Goal: Task Accomplishment & Management: Complete application form

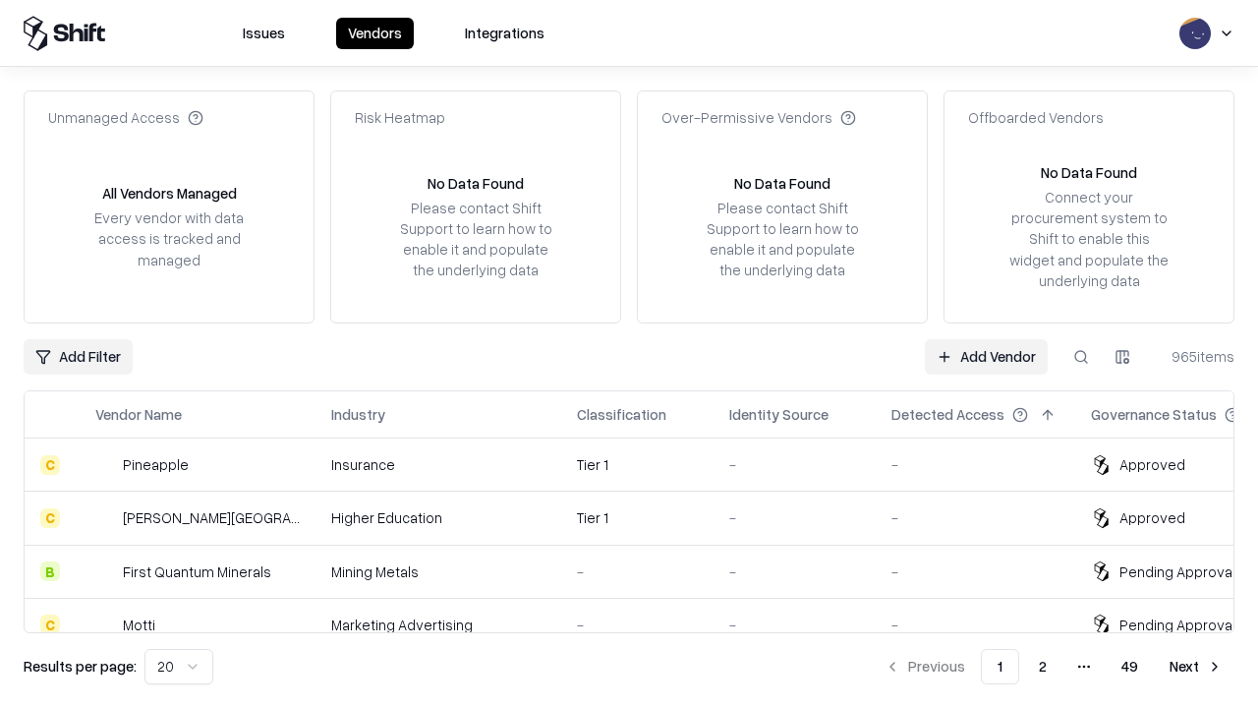
click at [986, 356] on link "Add Vendor" at bounding box center [986, 356] width 123 height 35
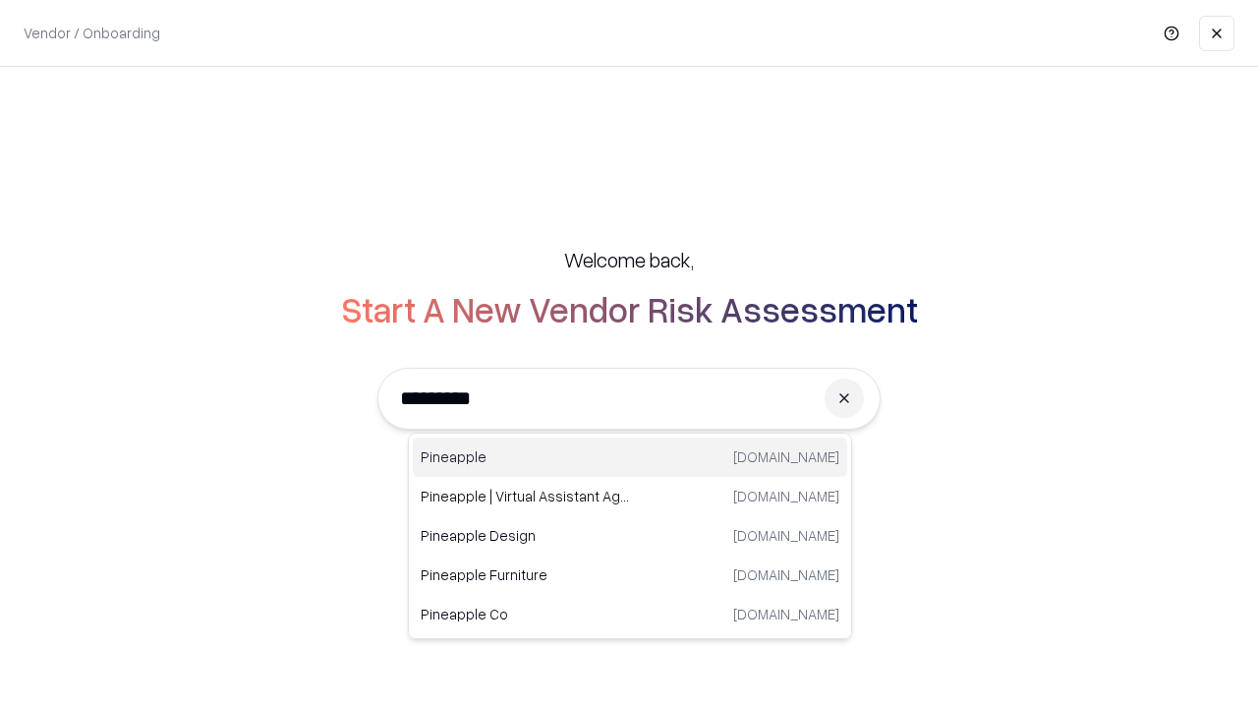
click at [630, 457] on div "Pineapple [DOMAIN_NAME]" at bounding box center [630, 456] width 435 height 39
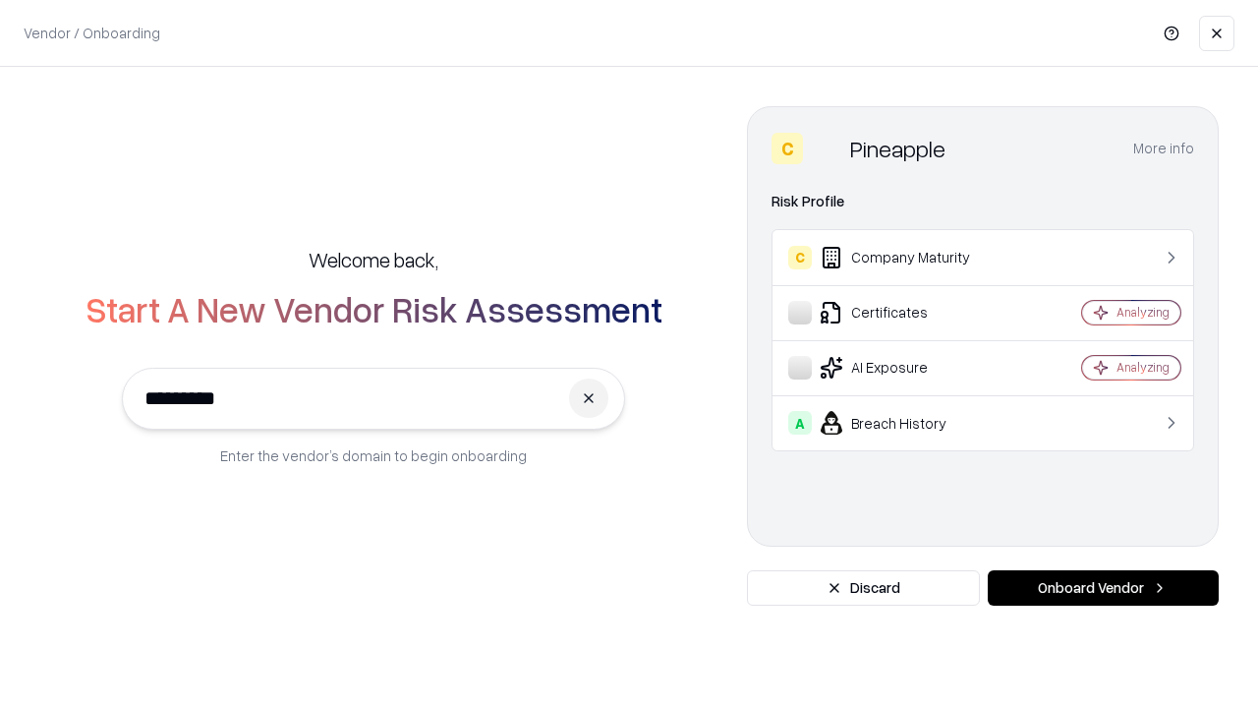
type input "*********"
click at [1103, 588] on button "Onboard Vendor" at bounding box center [1103, 587] width 231 height 35
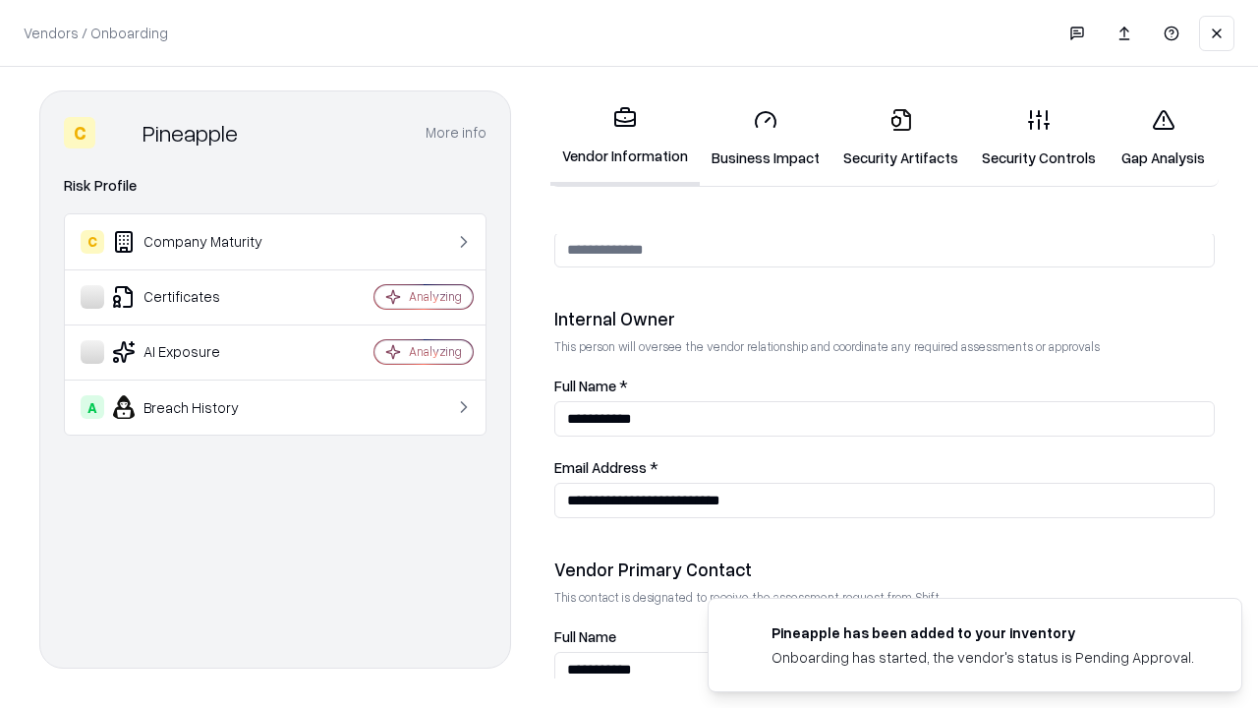
scroll to position [1018, 0]
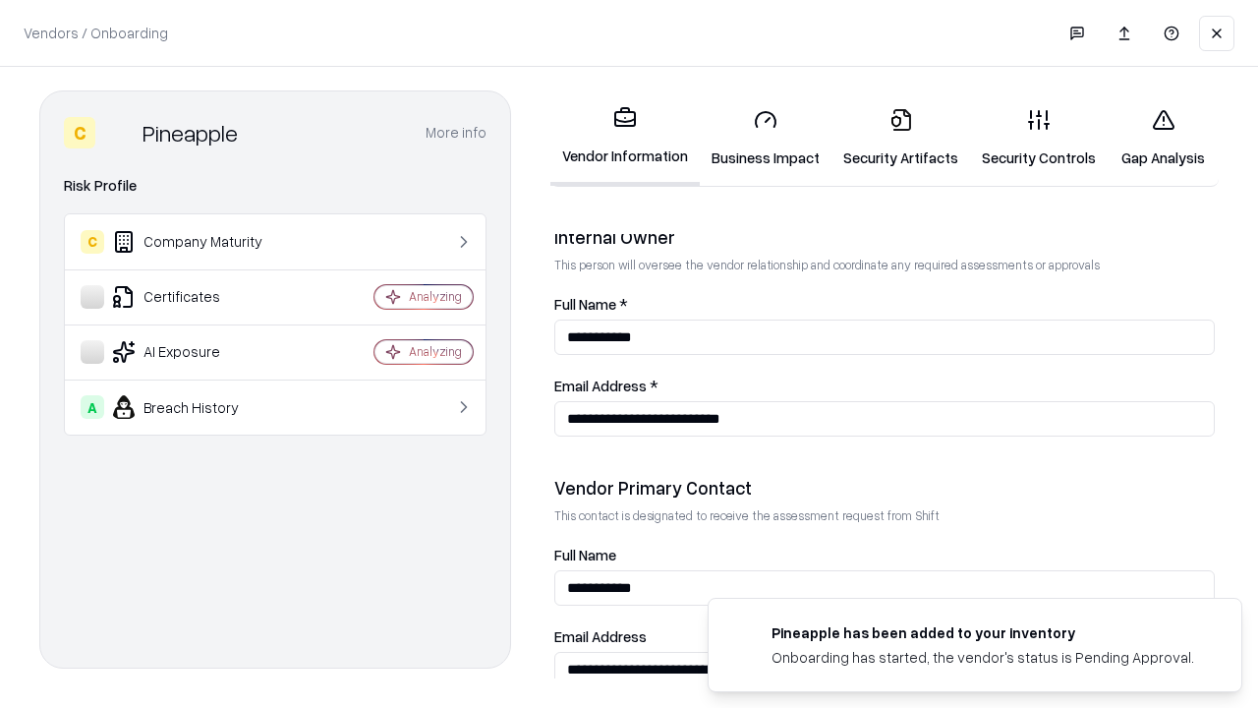
click at [766, 138] on link "Business Impact" at bounding box center [766, 137] width 132 height 91
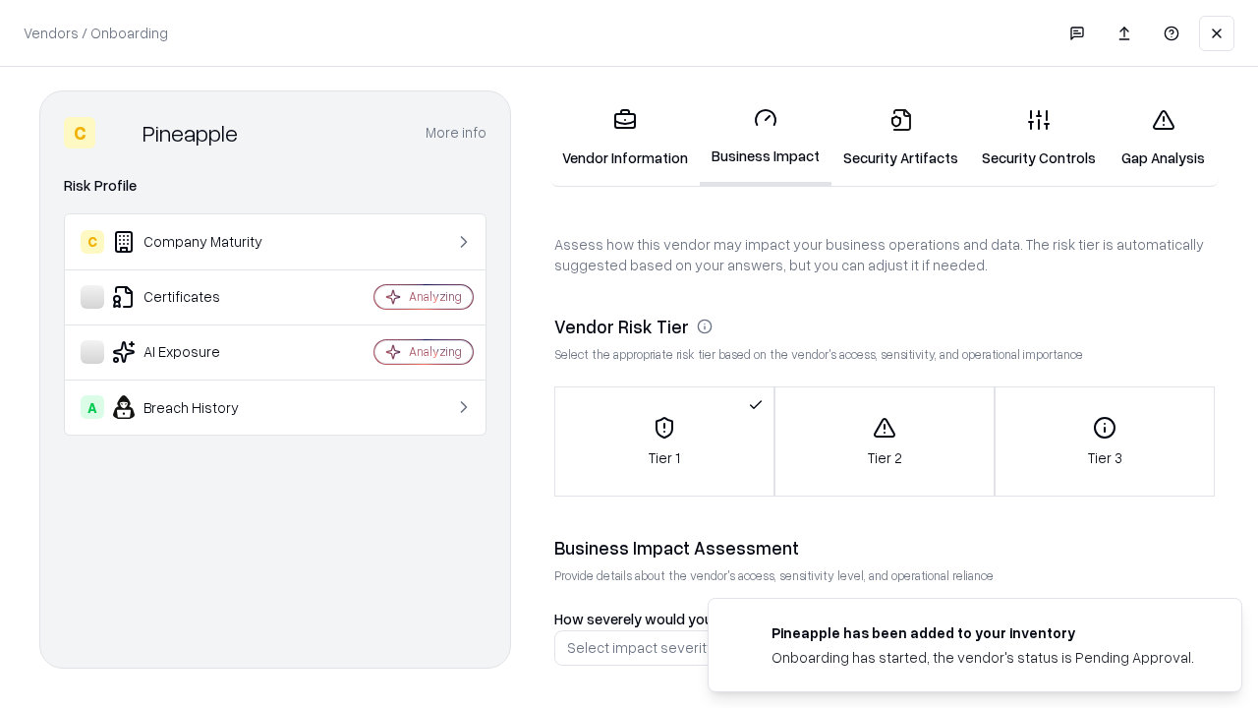
click at [900, 138] on link "Security Artifacts" at bounding box center [901, 137] width 139 height 91
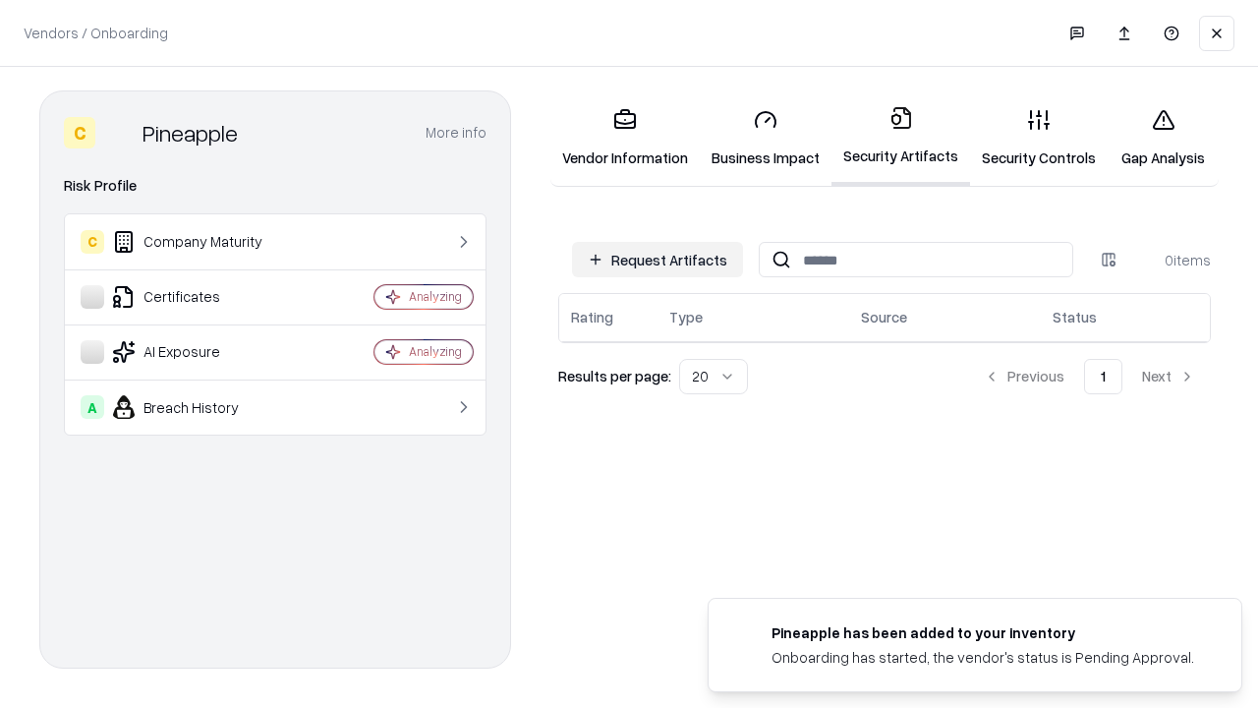
click at [658, 260] on button "Request Artifacts" at bounding box center [657, 259] width 171 height 35
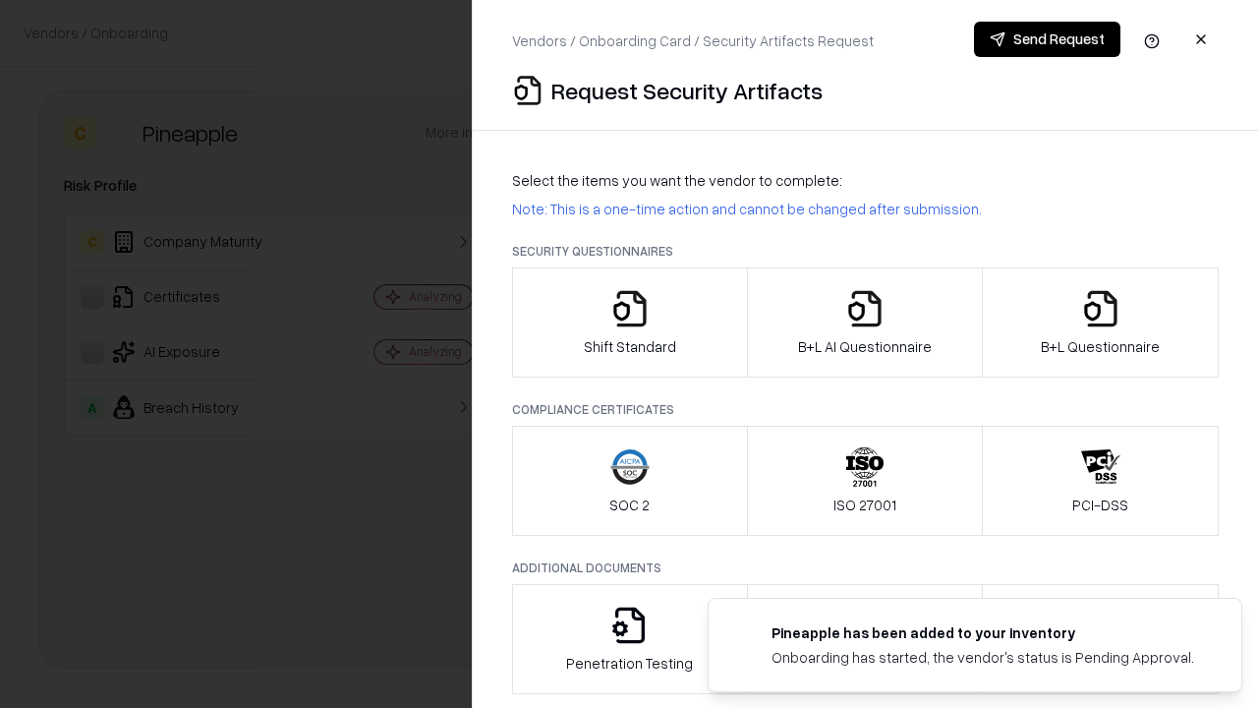
click at [629, 322] on icon "button" at bounding box center [629, 308] width 39 height 39
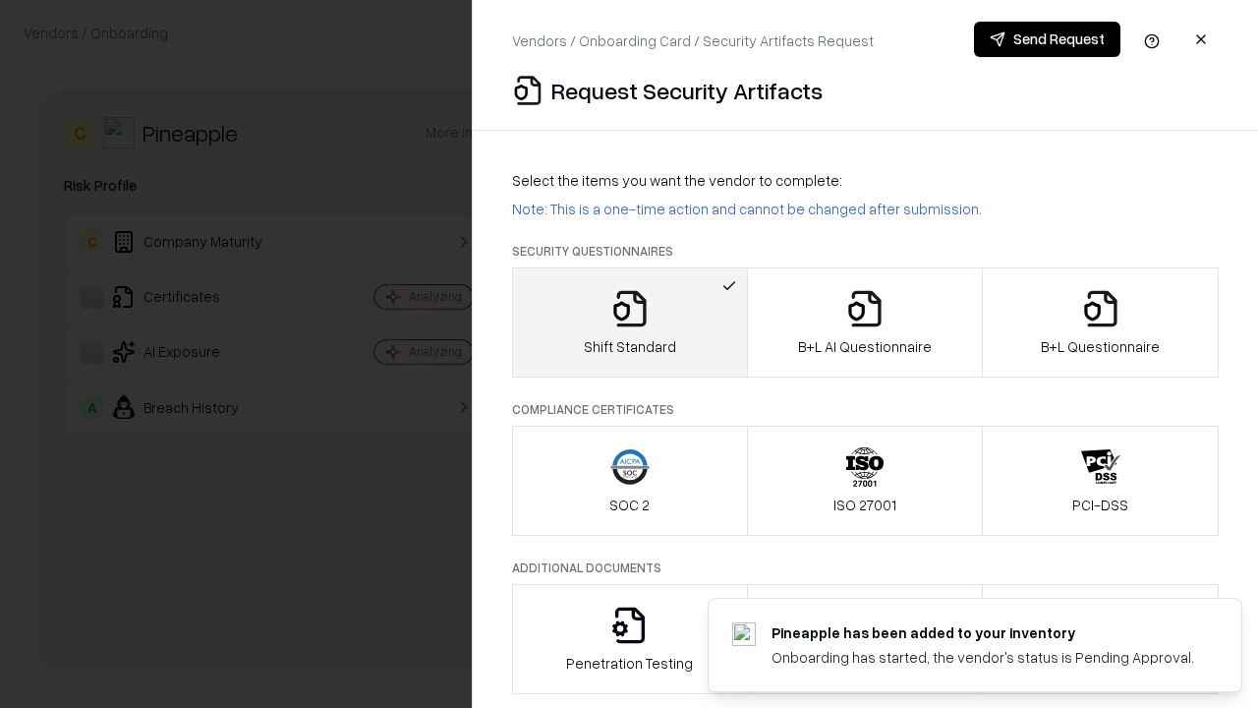
click at [1047, 39] on button "Send Request" at bounding box center [1047, 39] width 146 height 35
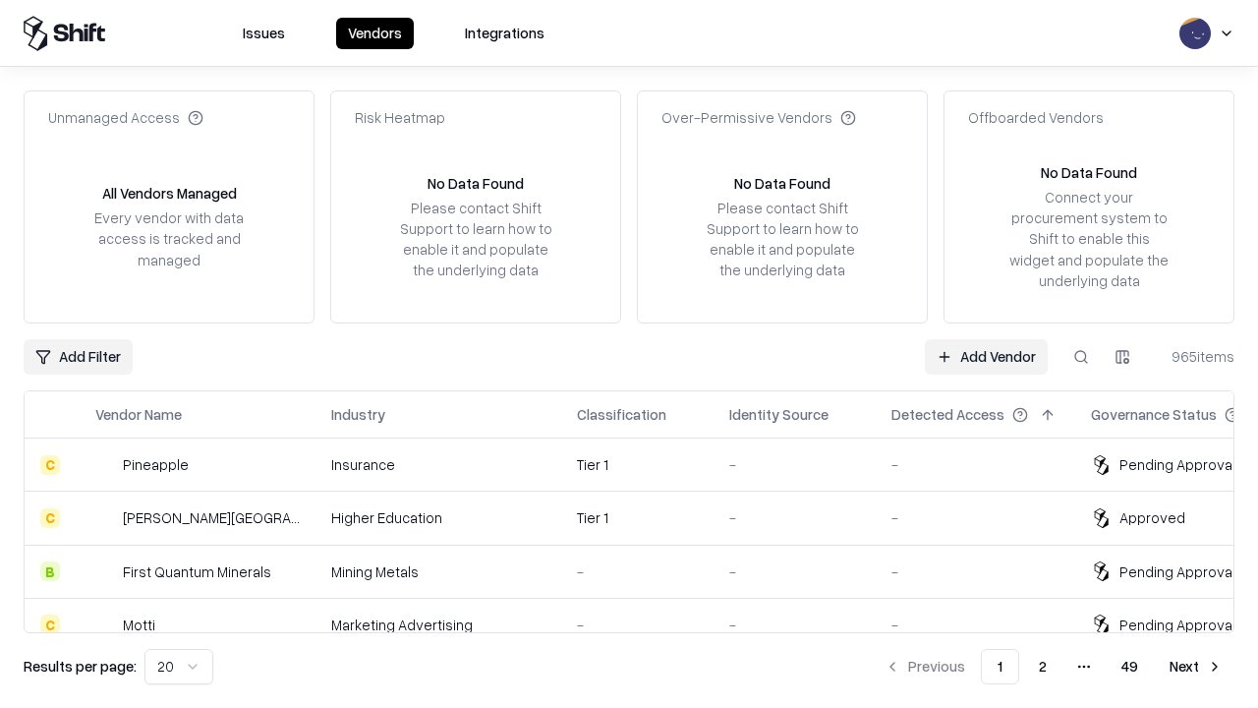
click at [1081, 356] on button at bounding box center [1081, 356] width 35 height 35
type input "*********"
click at [641, 464] on div "Tier 1" at bounding box center [637, 464] width 121 height 21
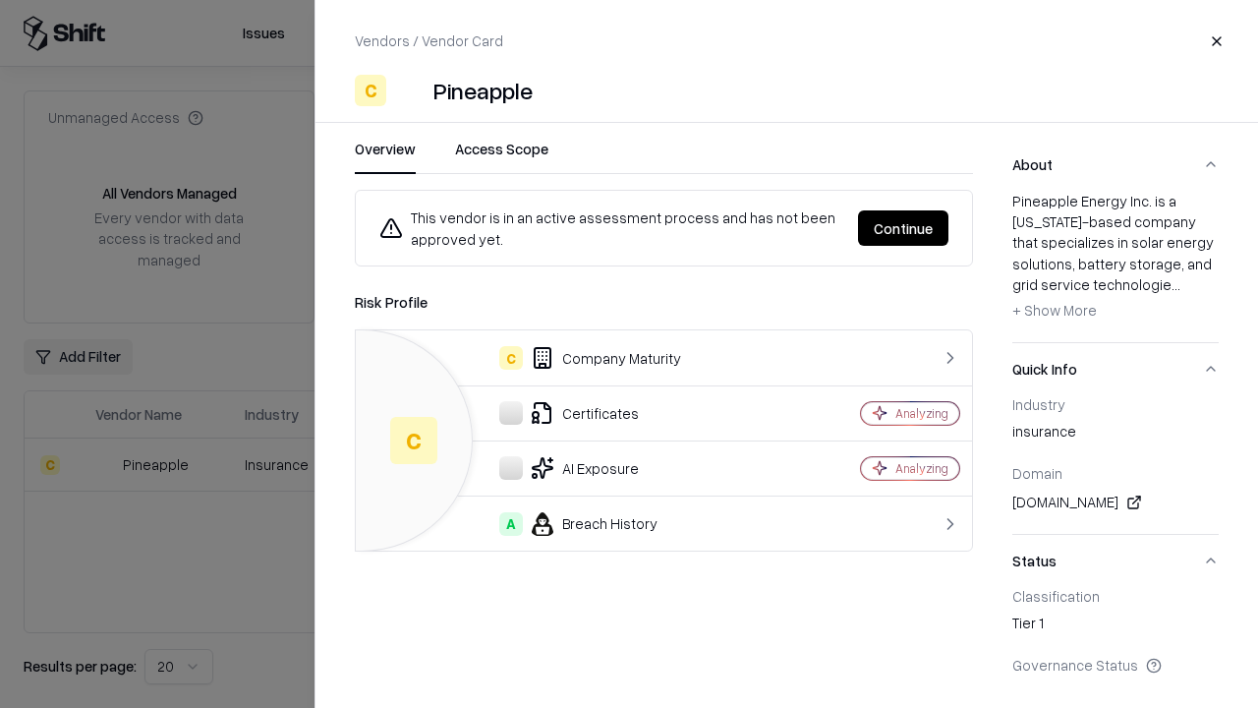
click at [903, 228] on button "Continue" at bounding box center [903, 227] width 90 height 35
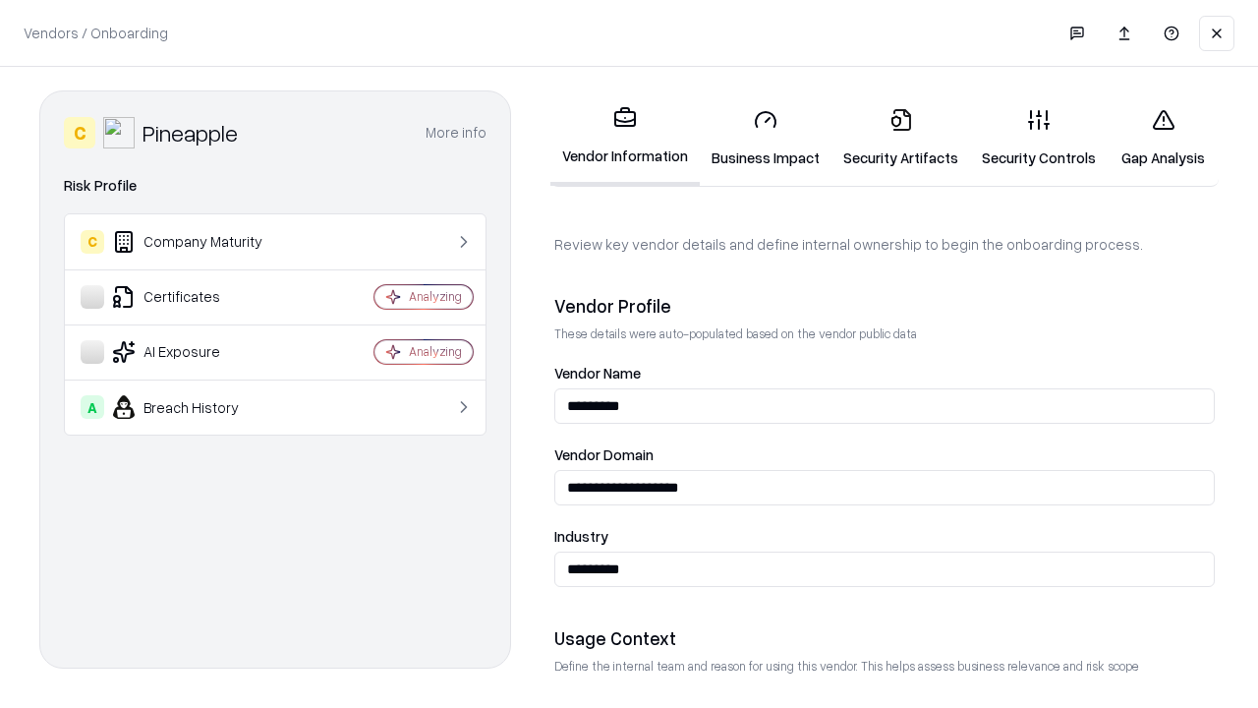
click at [900, 138] on link "Security Artifacts" at bounding box center [901, 137] width 139 height 91
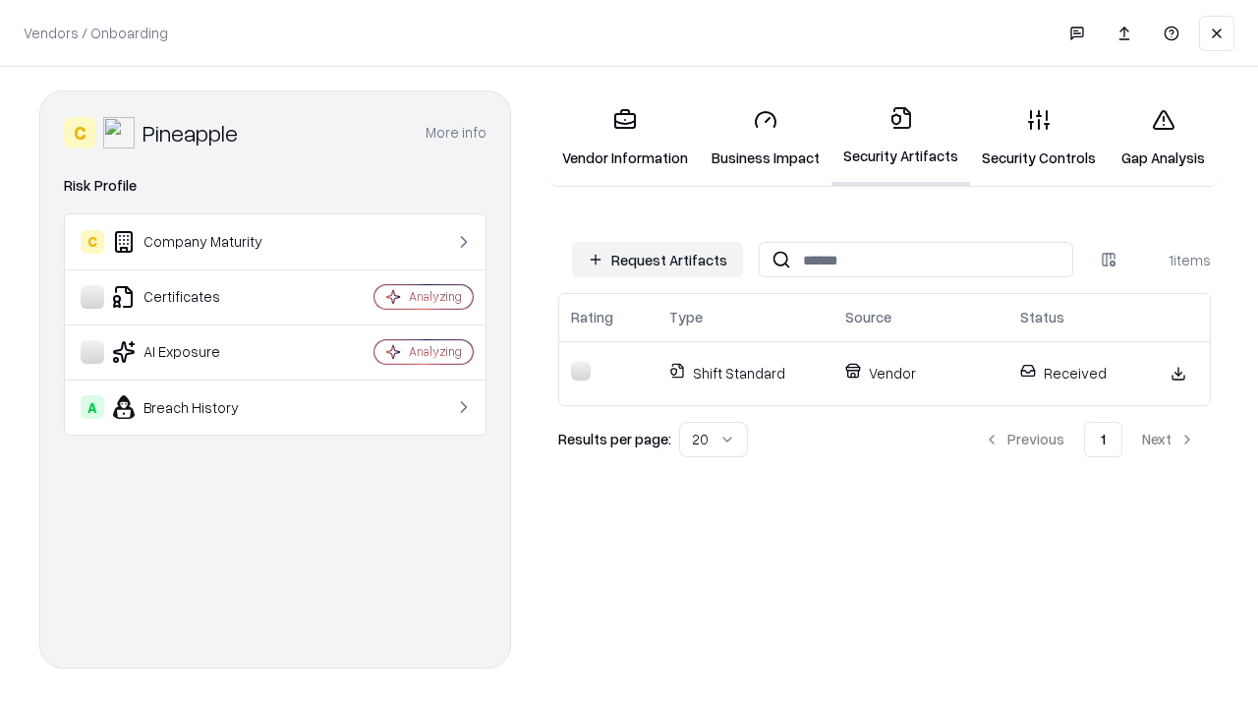
click at [1039, 138] on link "Security Controls" at bounding box center [1039, 137] width 138 height 91
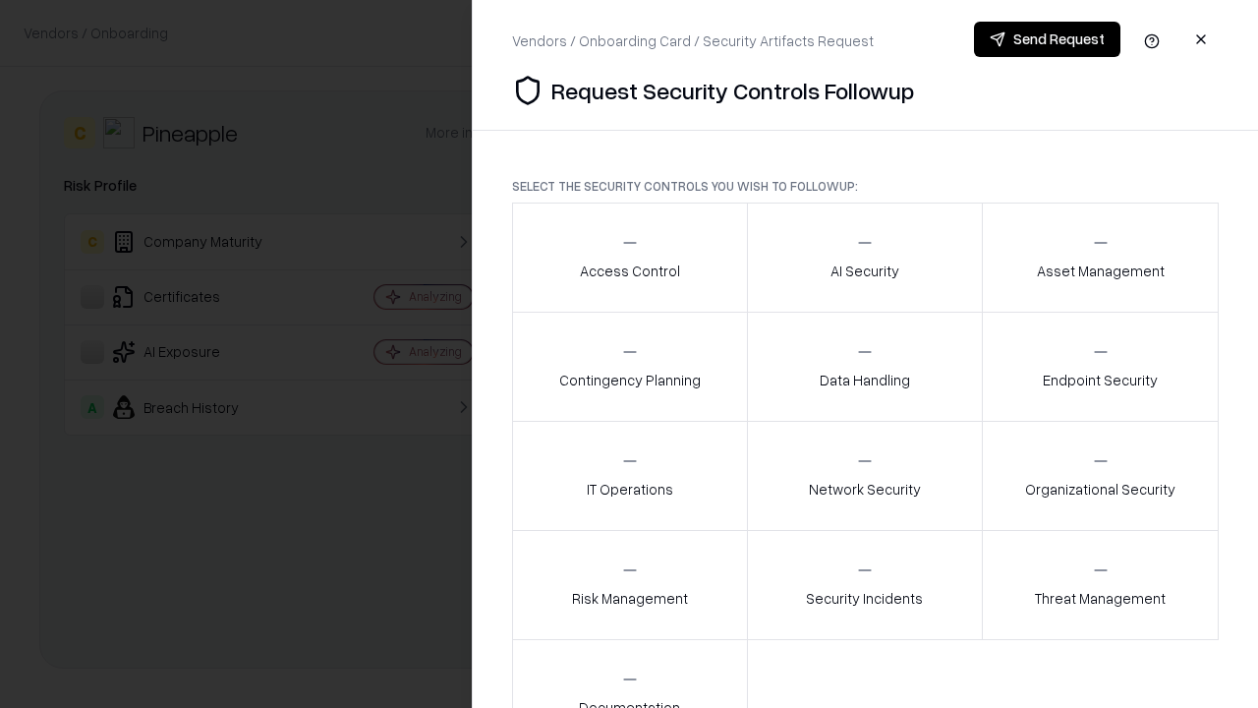
click at [629, 258] on div "Access Control" at bounding box center [630, 257] width 100 height 48
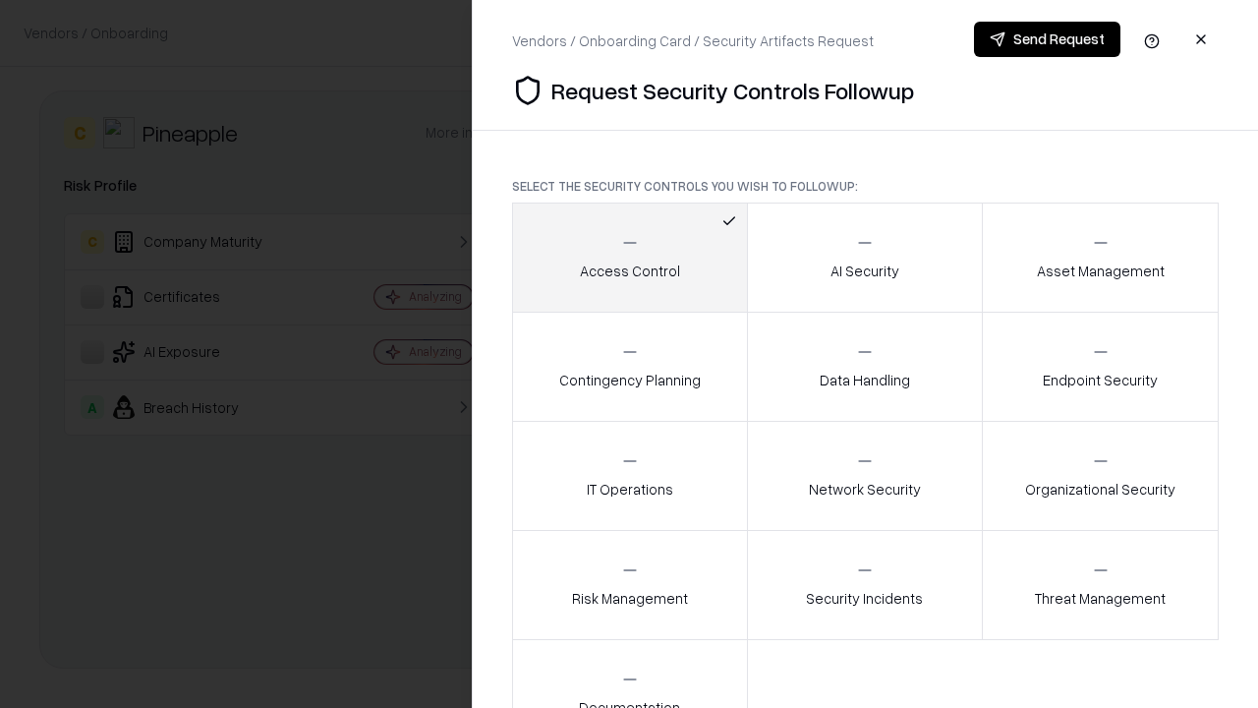
click at [1047, 39] on button "Send Request" at bounding box center [1047, 39] width 146 height 35
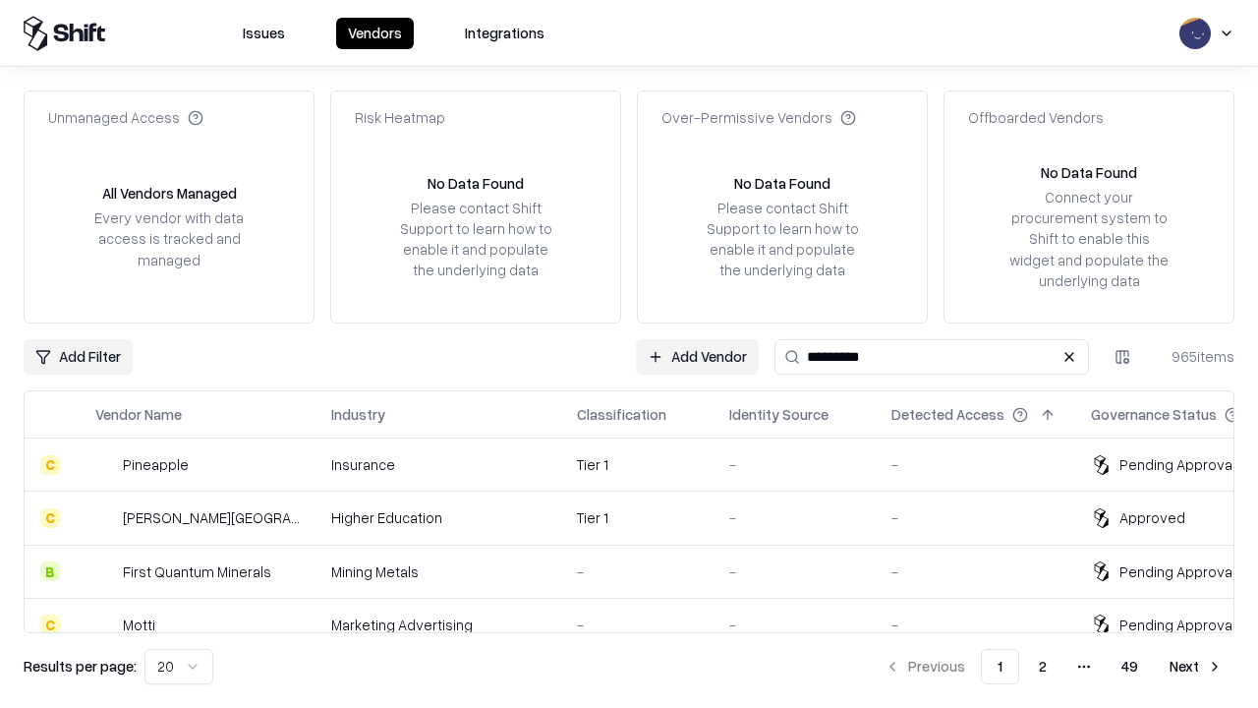
type input "*********"
click at [641, 464] on div "Tier 1" at bounding box center [637, 464] width 121 height 21
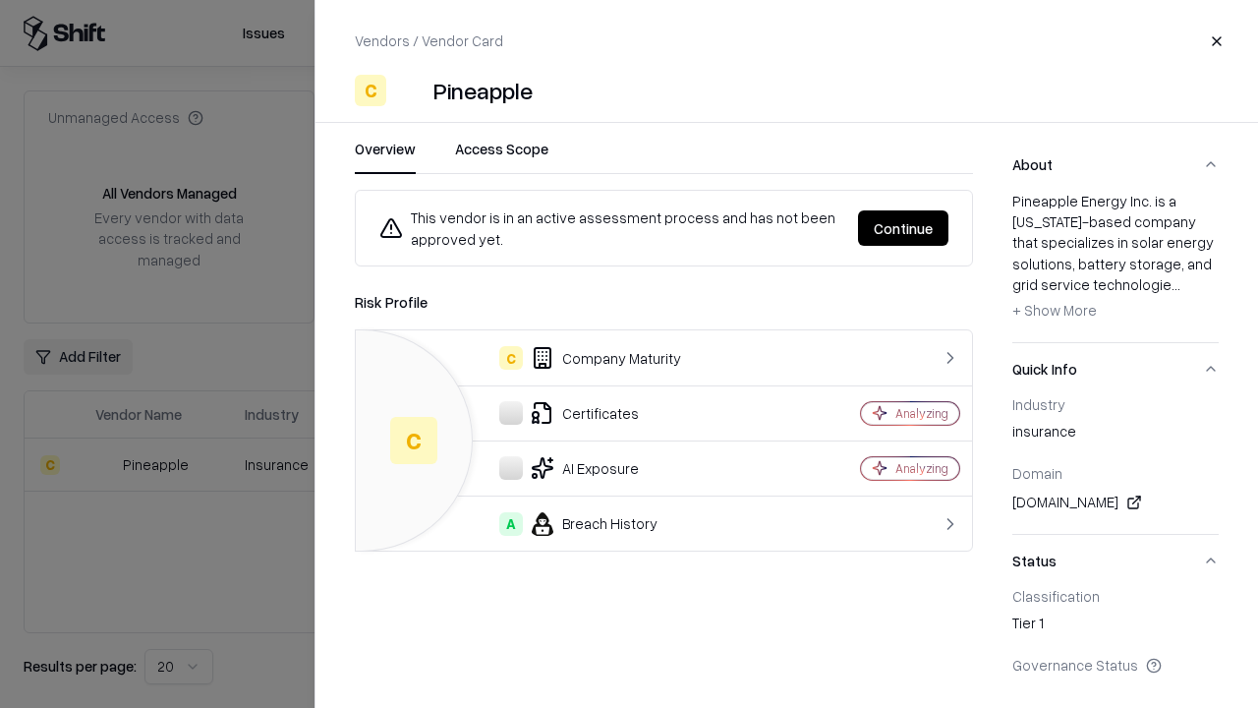
click at [903, 228] on button "Continue" at bounding box center [903, 227] width 90 height 35
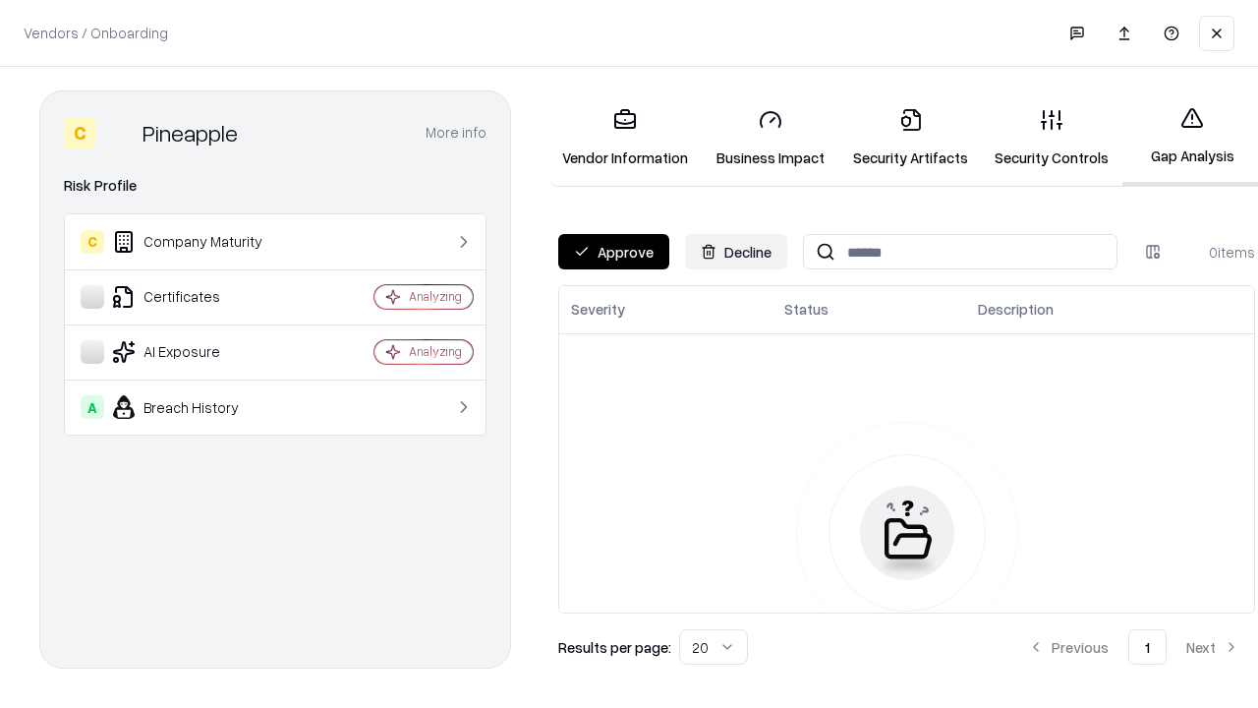
click at [613, 252] on button "Approve" at bounding box center [613, 251] width 111 height 35
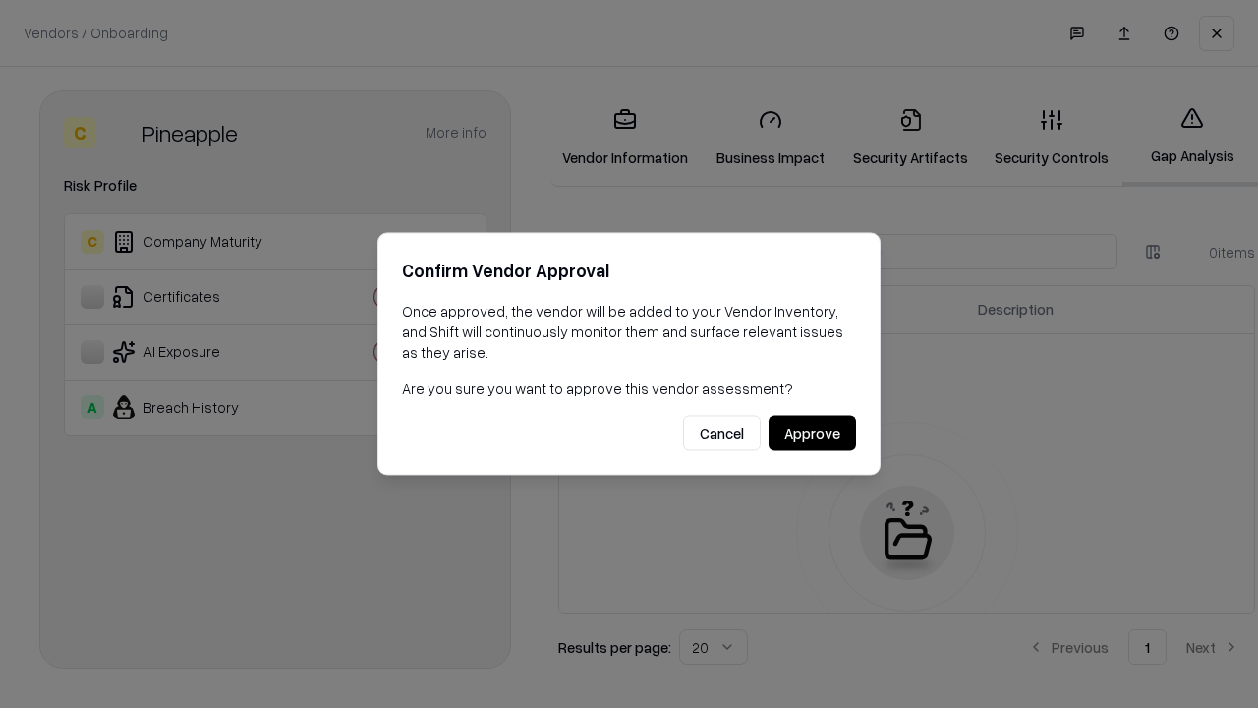
click at [812, 433] on button "Approve" at bounding box center [812, 433] width 87 height 35
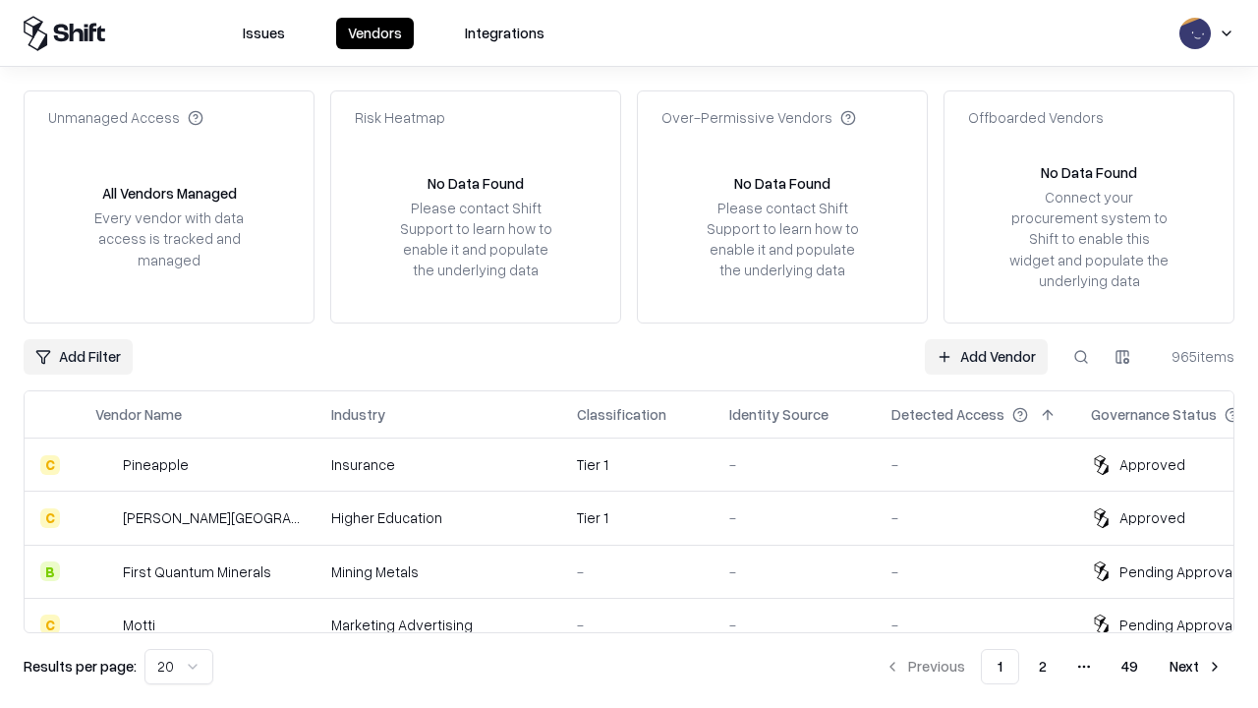
type input "*********"
click at [986, 356] on link "Add Vendor" at bounding box center [986, 356] width 123 height 35
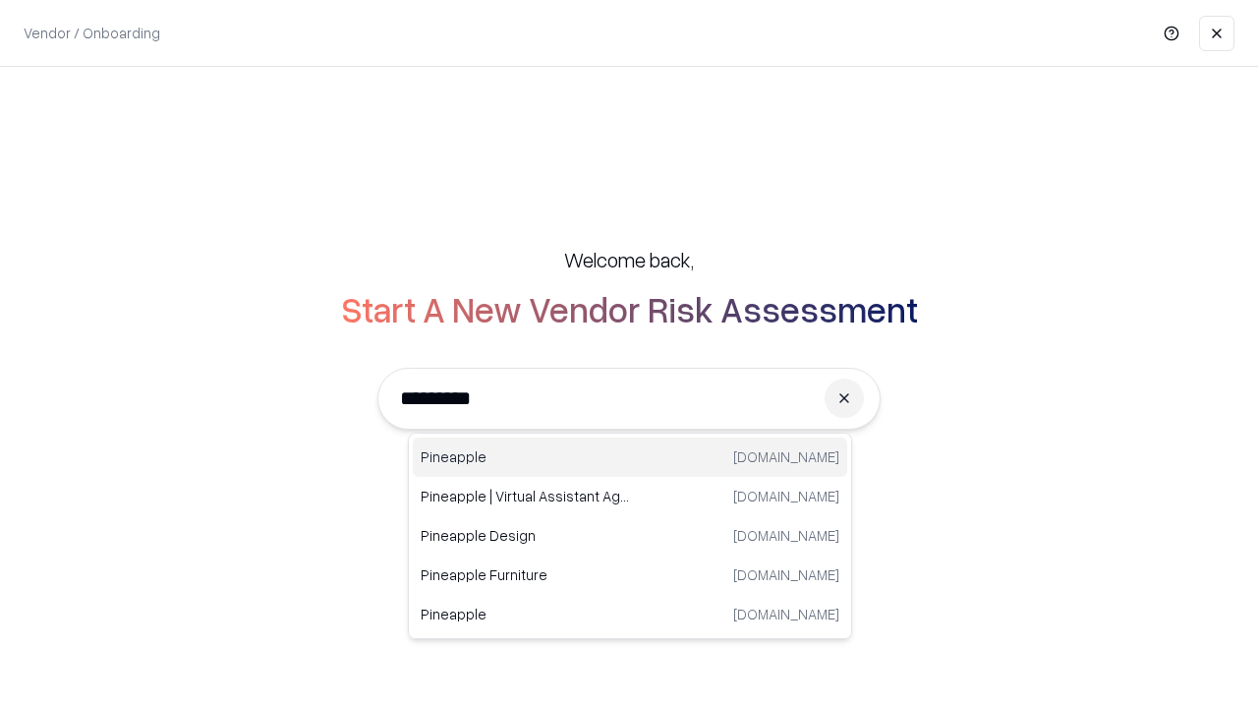
click at [630, 457] on div "Pineapple [DOMAIN_NAME]" at bounding box center [630, 456] width 435 height 39
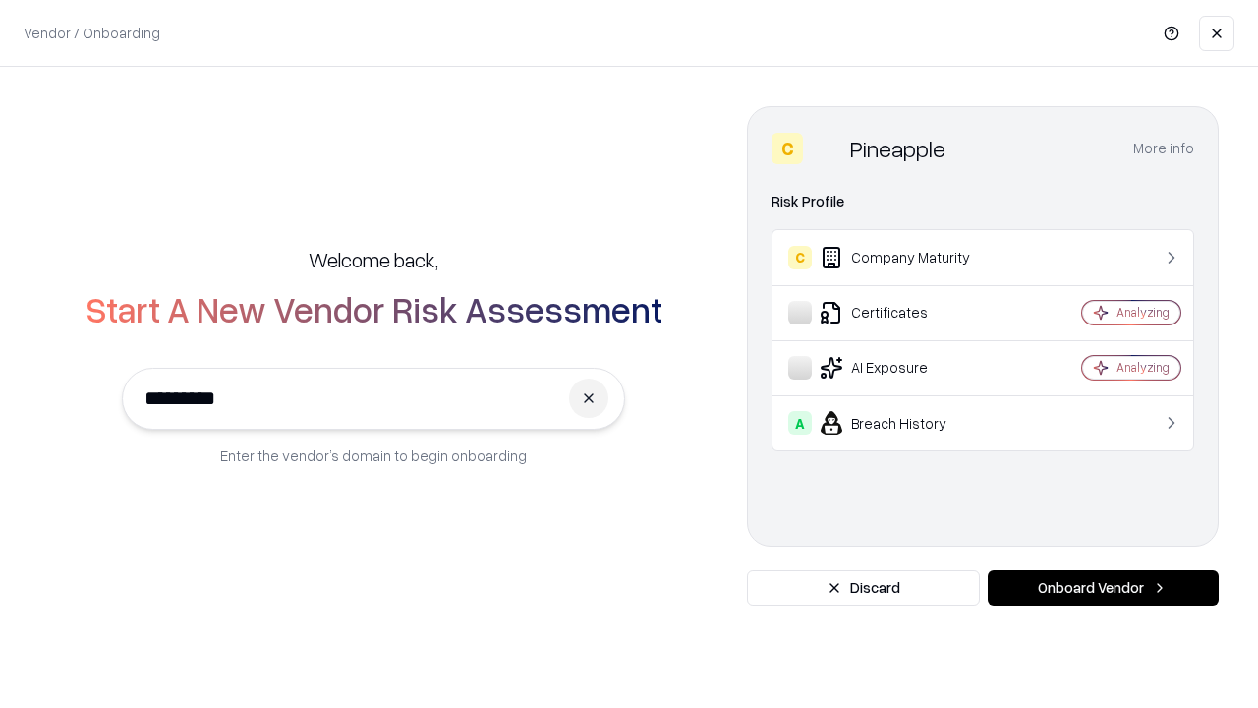
type input "*********"
click at [1103, 588] on button "Onboard Vendor" at bounding box center [1103, 587] width 231 height 35
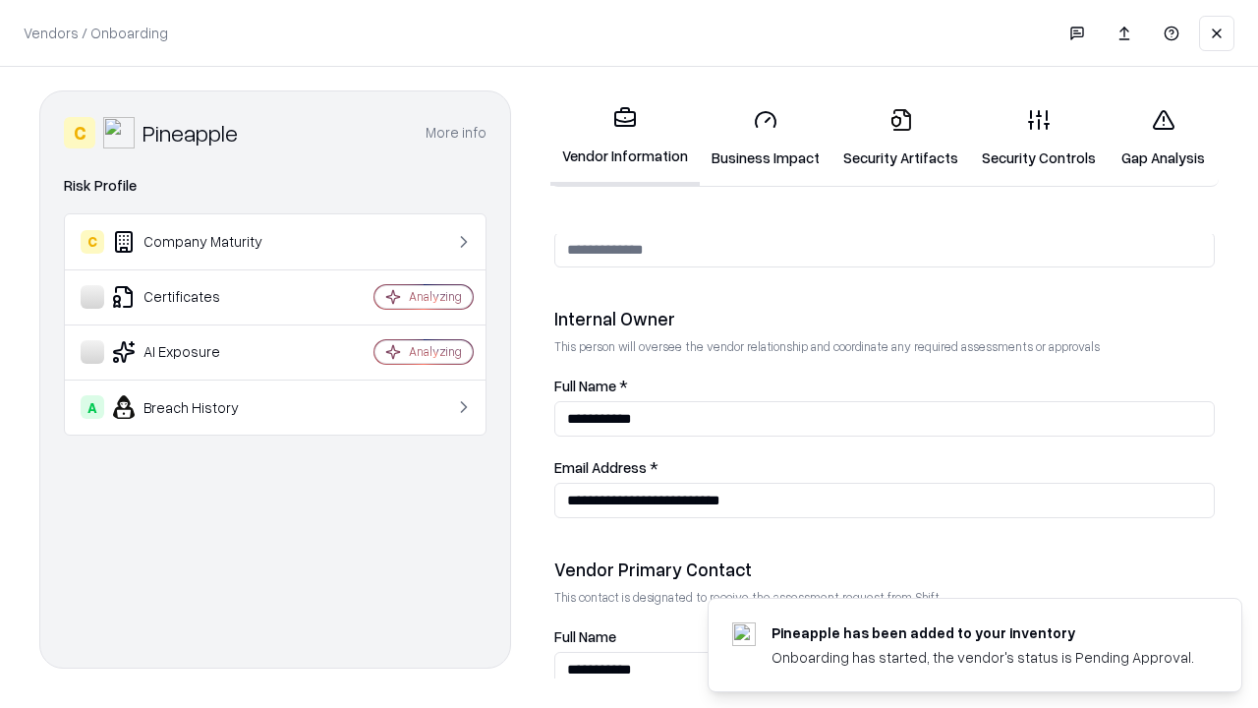
scroll to position [1018, 0]
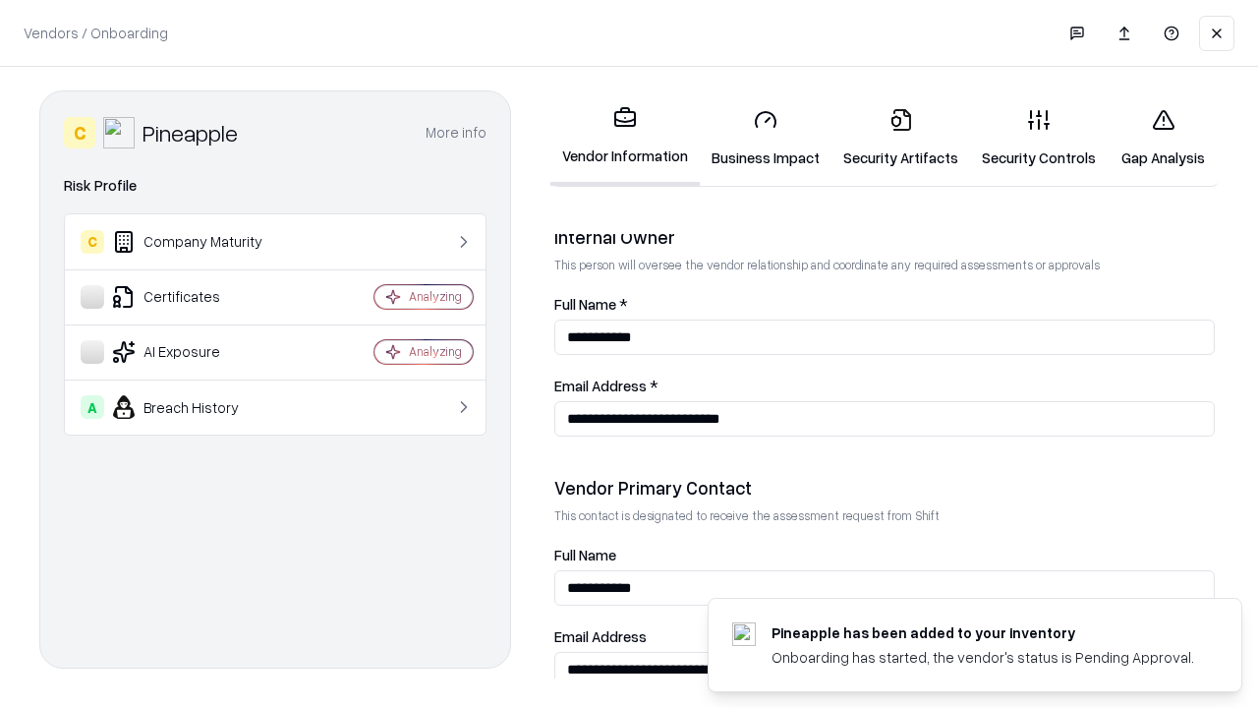
click at [1163, 138] on link "Gap Analysis" at bounding box center [1163, 137] width 111 height 91
